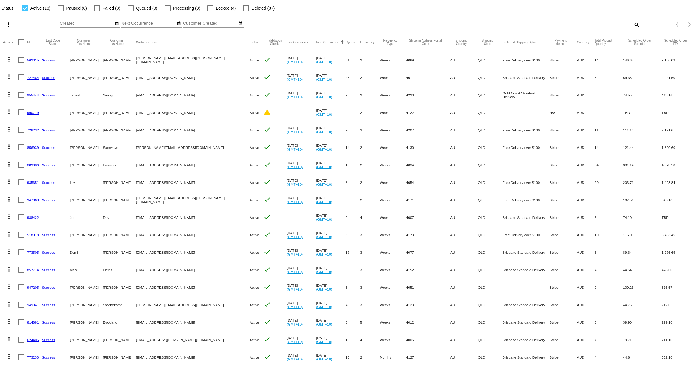
scroll to position [24, 0]
click at [208, 7] on div at bounding box center [210, 8] width 6 height 6
click at [210, 11] on input "Locked (4)" at bounding box center [210, 11] width 0 height 0
checkbox input "true"
click at [26, 5] on div at bounding box center [25, 8] width 6 height 6
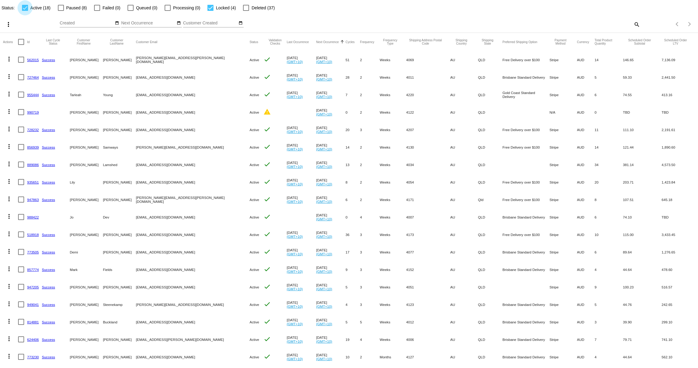
click at [25, 11] on input "Active (18)" at bounding box center [25, 11] width 0 height 0
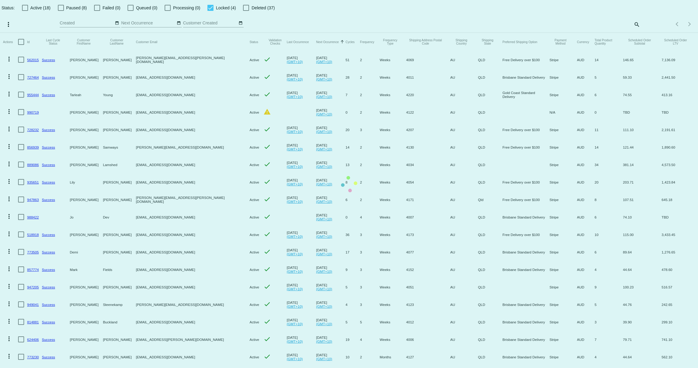
scroll to position [0, 0]
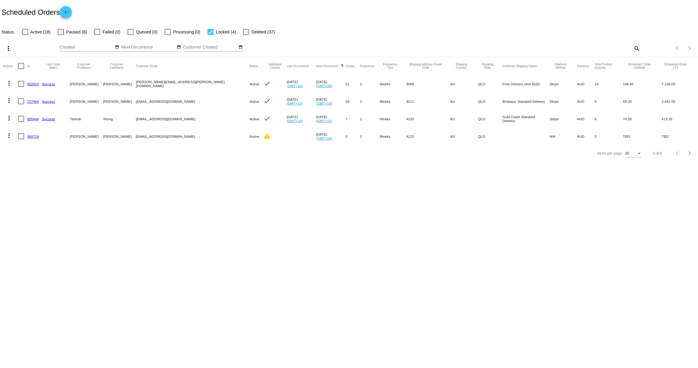
click at [24, 30] on div at bounding box center [25, 32] width 6 height 6
click at [25, 35] on input "Active (18)" at bounding box center [25, 35] width 0 height 0
checkbox input "true"
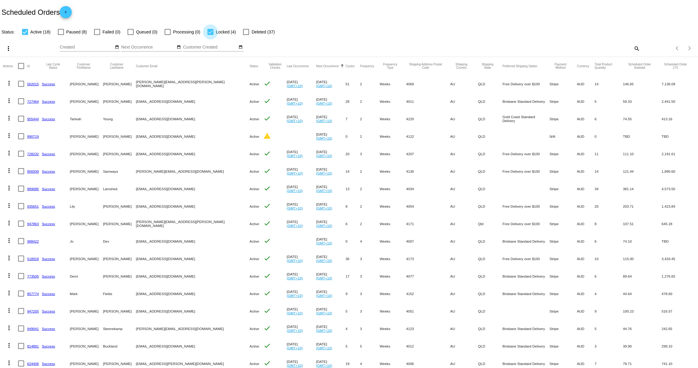
click at [209, 31] on div at bounding box center [210, 32] width 6 height 6
click at [210, 35] on input "Locked (4)" at bounding box center [210, 35] width 0 height 0
checkbox input "false"
